Goal: Task Accomplishment & Management: Use online tool/utility

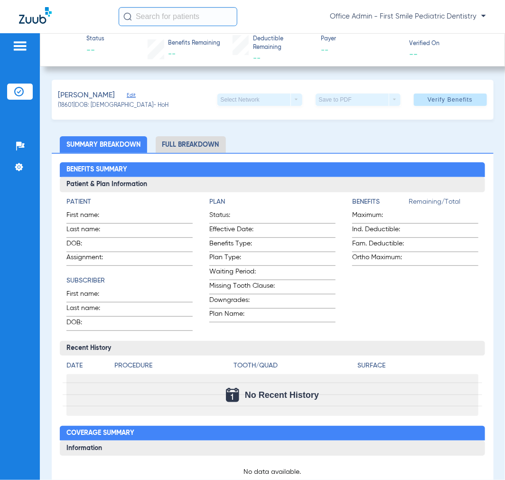
click at [19, 49] on img at bounding box center [19, 45] width 15 height 11
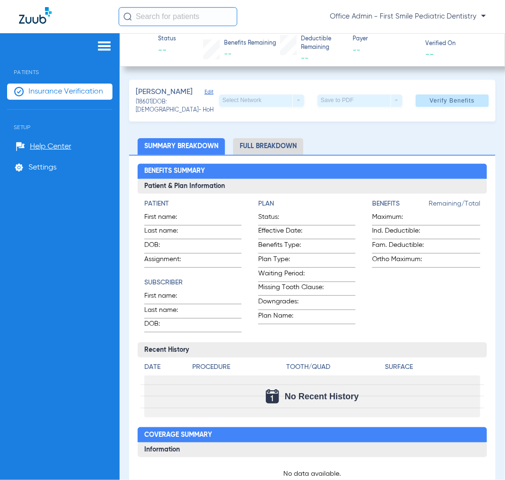
click at [46, 94] on span "Insurance Verification" at bounding box center [65, 91] width 75 height 9
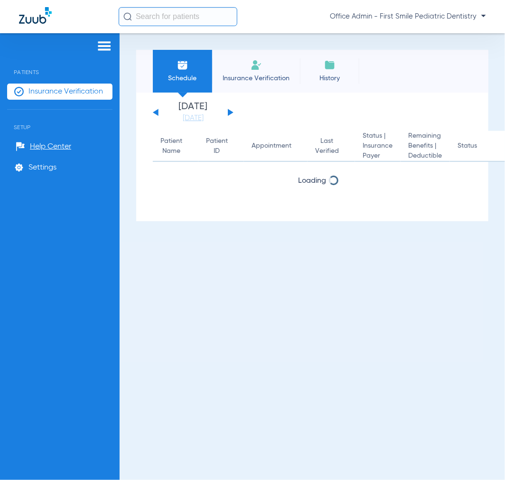
click at [230, 112] on button at bounding box center [231, 112] width 6 height 7
click at [230, 111] on button at bounding box center [231, 112] width 6 height 7
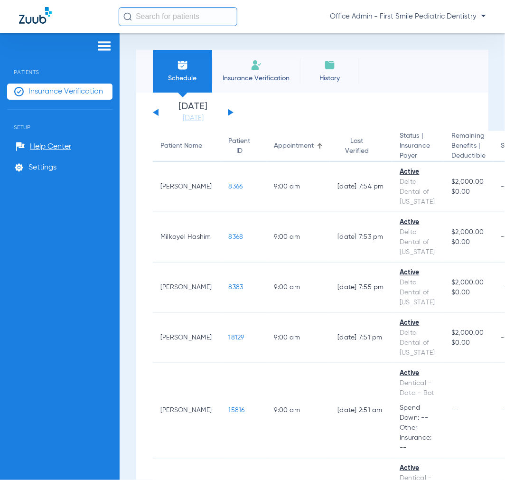
click at [230, 115] on div "Saturday 06-14-2025 Sunday 06-15-2025 Monday 06-16-2025 Tuesday 06-17-2025 Wedn…" at bounding box center [193, 112] width 81 height 21
click at [228, 112] on button at bounding box center [231, 112] width 6 height 7
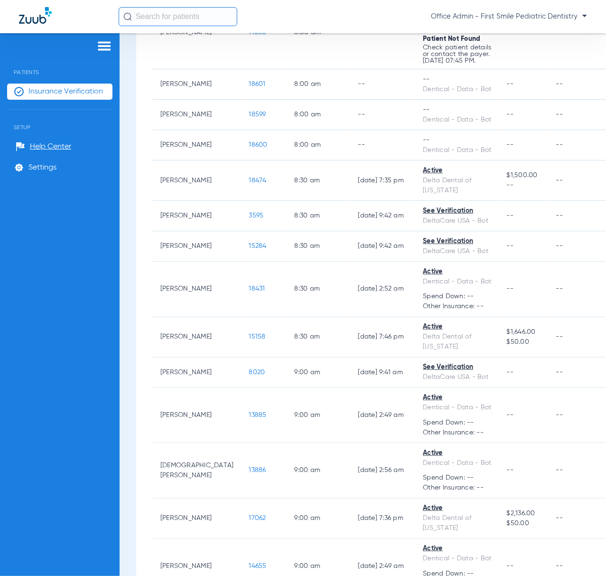
scroll to position [263, 0]
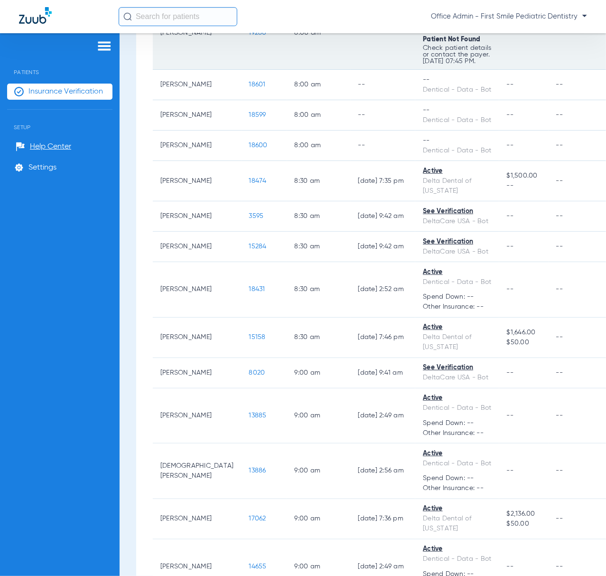
drag, startPoint x: 476, startPoint y: 2, endPoint x: 283, endPoint y: 52, distance: 200.1
click at [287, 52] on td "8:00 AM" at bounding box center [319, 33] width 64 height 74
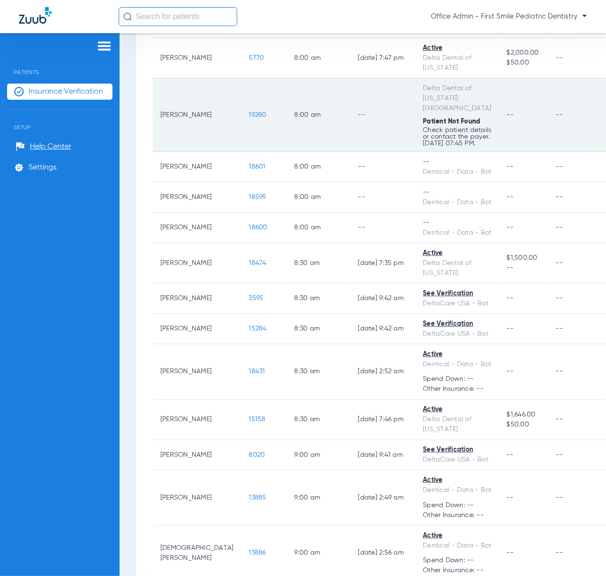
scroll to position [73, 0]
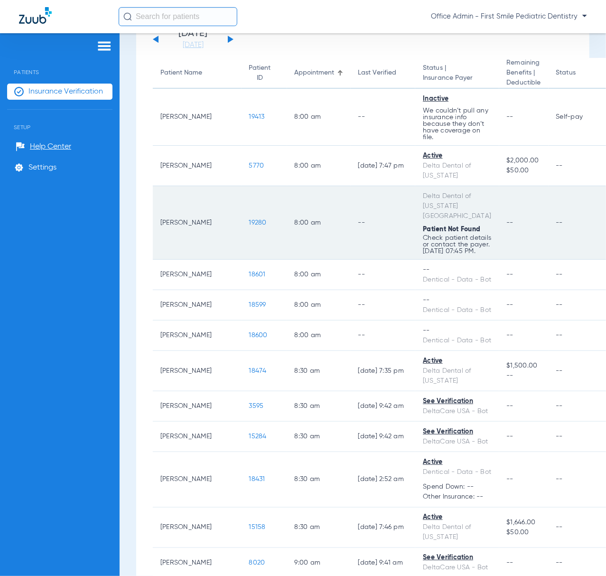
click at [499, 260] on td "--" at bounding box center [523, 223] width 49 height 74
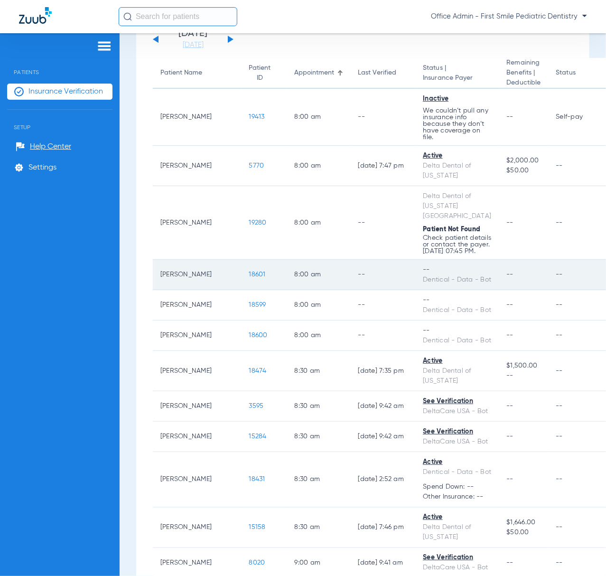
click at [249, 278] on span "18601" at bounding box center [257, 274] width 17 height 7
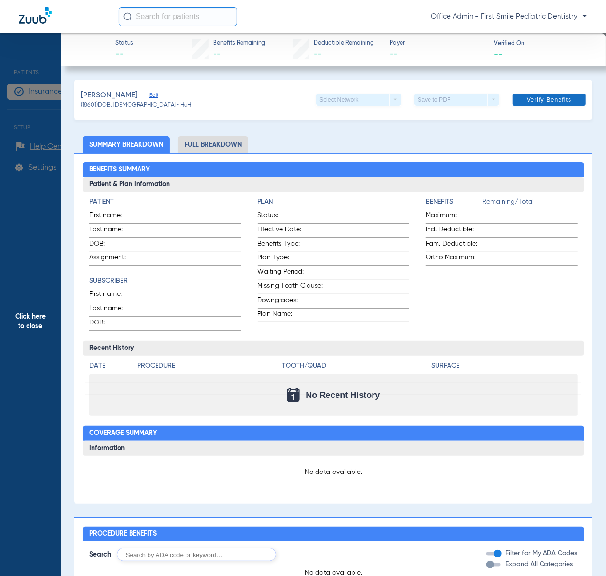
click at [504, 102] on span "Verify Benefits" at bounding box center [549, 100] width 45 height 8
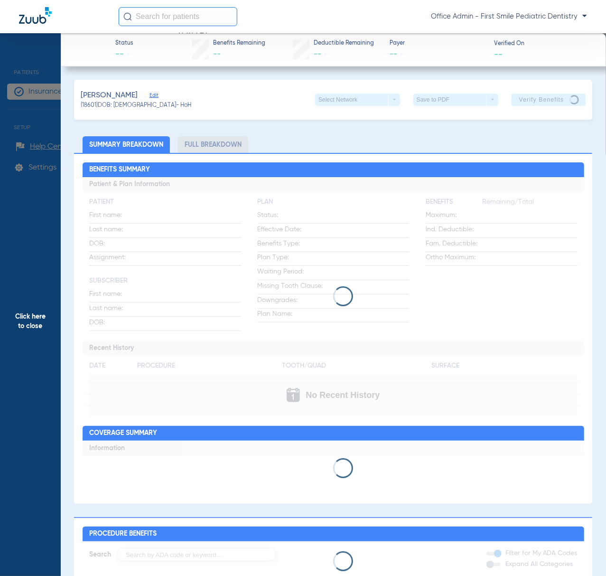
click at [55, 54] on span "Click here to close" at bounding box center [30, 321] width 61 height 576
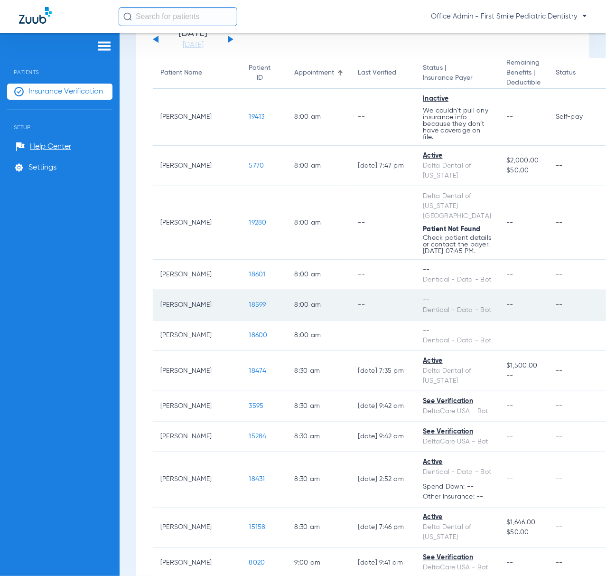
drag, startPoint x: 219, startPoint y: 411, endPoint x: 335, endPoint y: 394, distance: 117.0
click at [242, 320] on td "18599" at bounding box center [265, 305] width 46 height 30
click at [181, 320] on td "Chase Nguyen" at bounding box center [197, 305] width 89 height 30
click at [242, 320] on td "18599" at bounding box center [265, 305] width 46 height 30
click at [249, 308] on span "18599" at bounding box center [257, 304] width 17 height 7
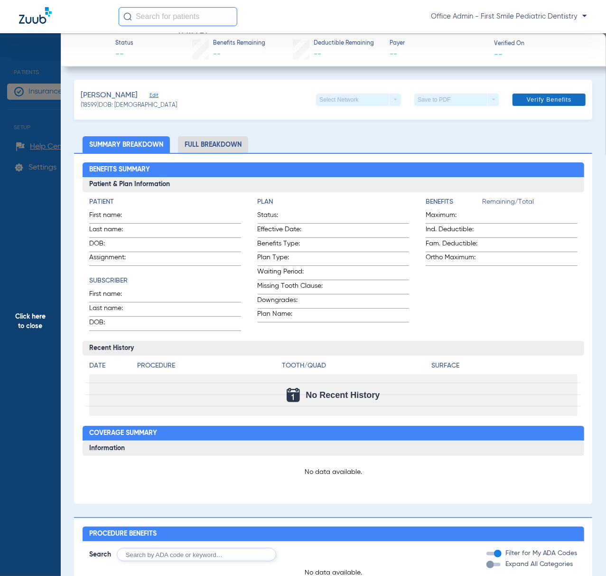
click at [504, 98] on span "Verify Benefits" at bounding box center [549, 100] width 45 height 8
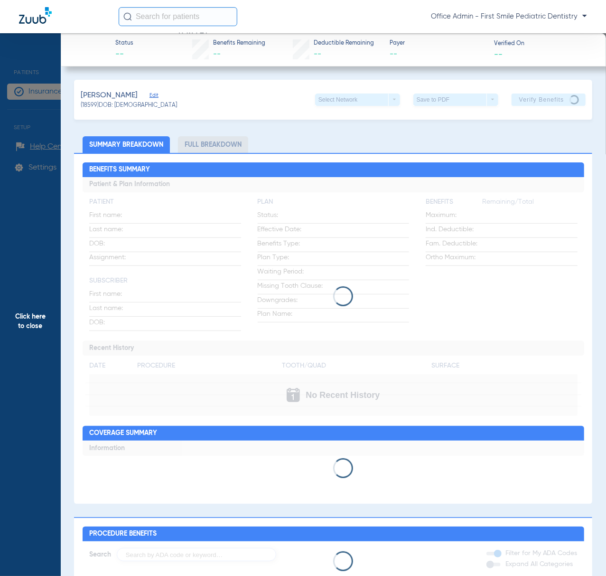
click at [43, 59] on span "Click here to close" at bounding box center [30, 321] width 61 height 576
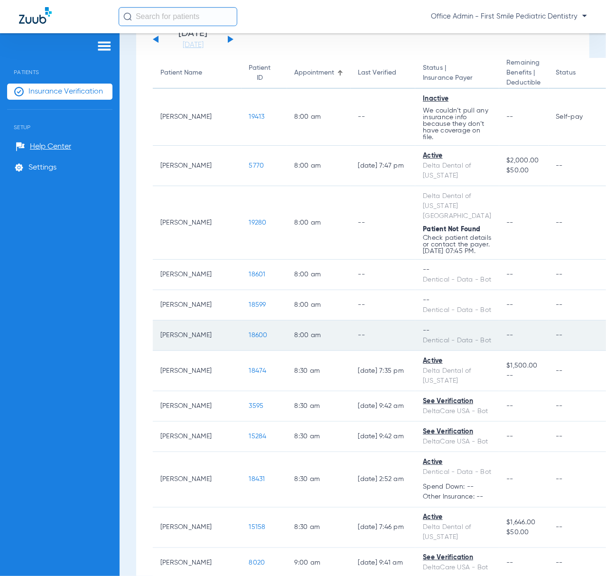
click at [185, 351] on td "Elle Nguyen" at bounding box center [197, 335] width 89 height 30
click at [178, 351] on td "Elle Nguyen" at bounding box center [197, 335] width 89 height 30
click at [249, 338] on span "18600" at bounding box center [258, 335] width 19 height 7
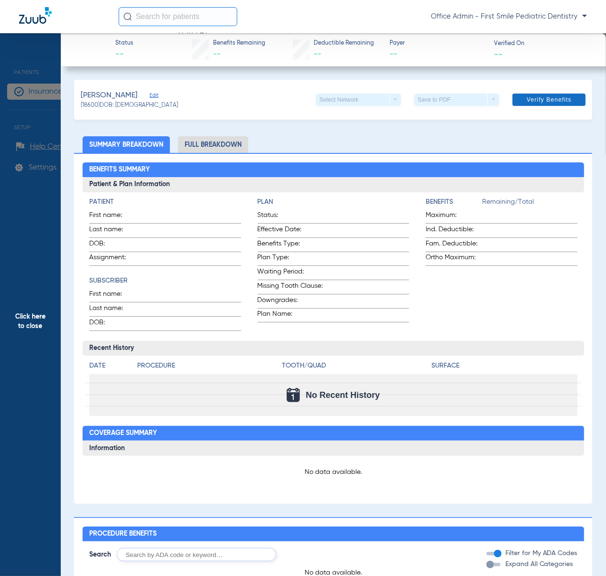
click at [504, 101] on span "Verify Benefits" at bounding box center [549, 100] width 45 height 8
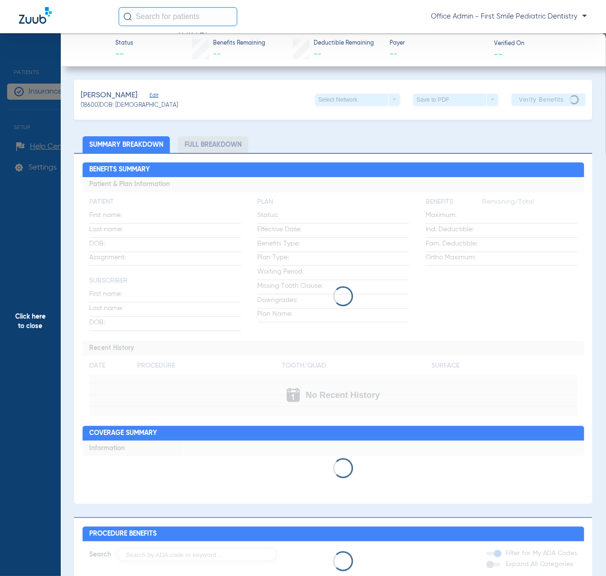
drag, startPoint x: 21, startPoint y: 234, endPoint x: 51, endPoint y: 173, distance: 68.8
click at [26, 233] on span "Click here to close" at bounding box center [30, 321] width 61 height 576
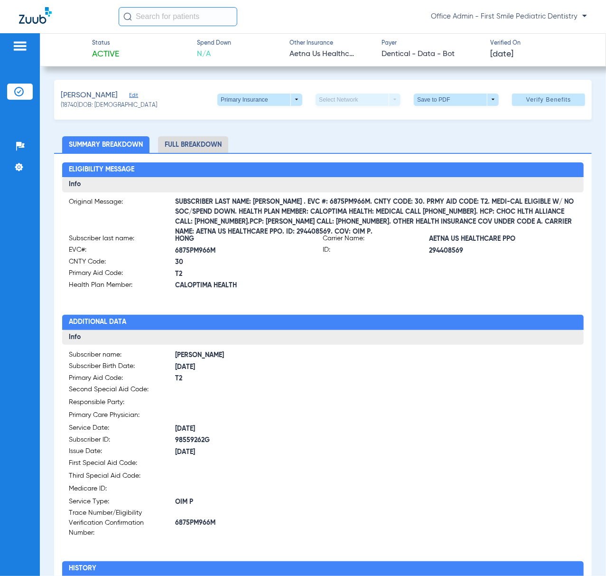
click at [359, 137] on ul "Summary Breakdown Full Breakdown" at bounding box center [323, 144] width 538 height 17
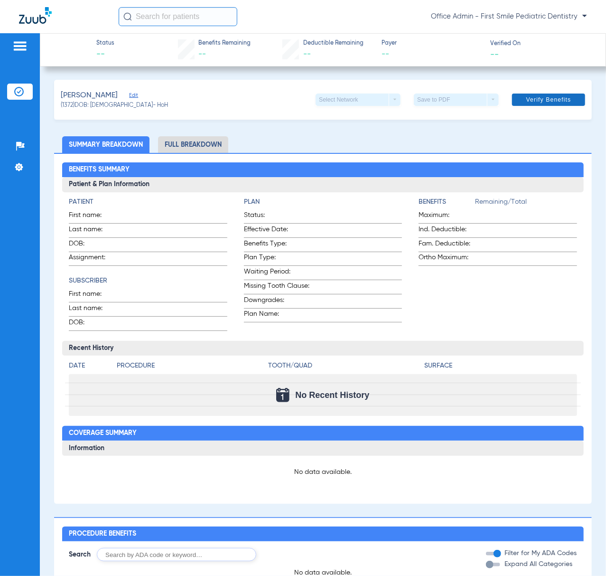
click at [526, 103] on span "Verify Benefits" at bounding box center [548, 100] width 45 height 8
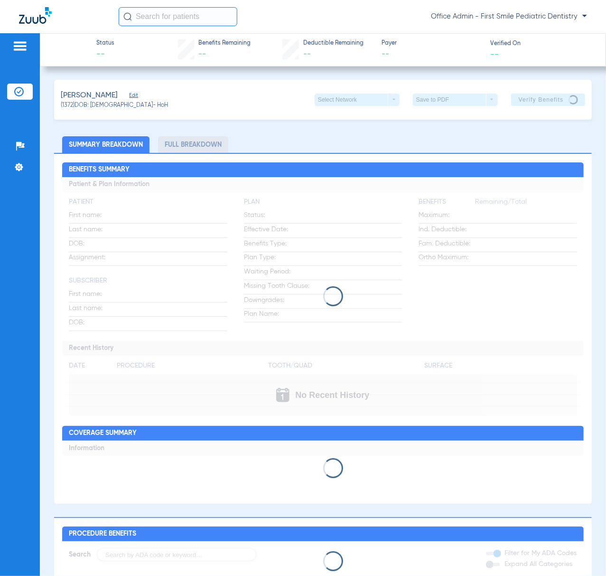
drag, startPoint x: 160, startPoint y: 492, endPoint x: 236, endPoint y: 321, distance: 186.5
click at [162, 490] on app-loading-indicator at bounding box center [322, 467] width 521 height 55
